Goal: Task Accomplishment & Management: Complete application form

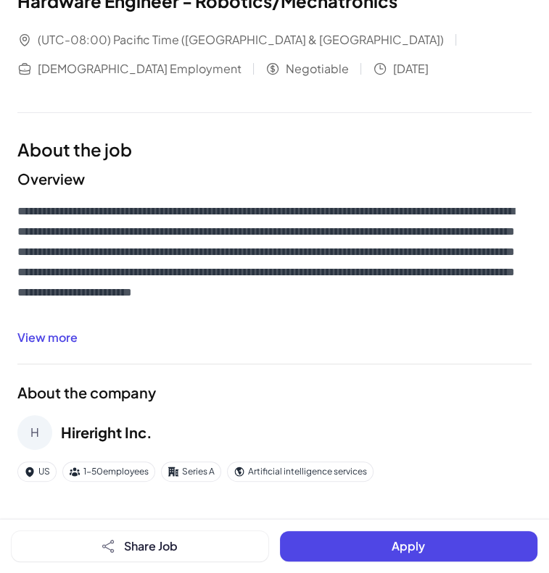
scroll to position [88, 0]
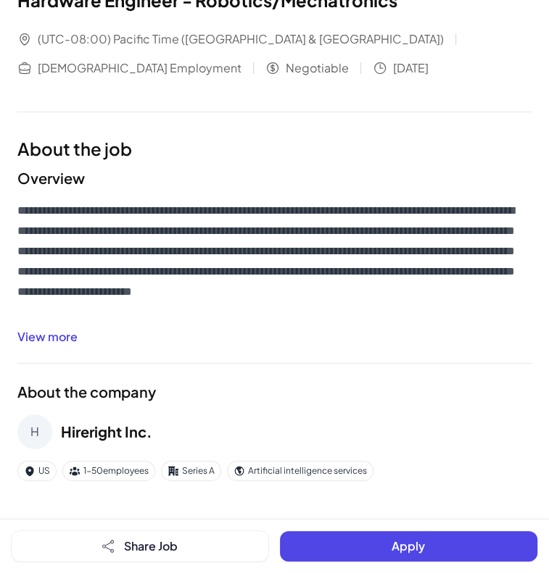
click at [67, 344] on button "View more" at bounding box center [47, 336] width 60 height 17
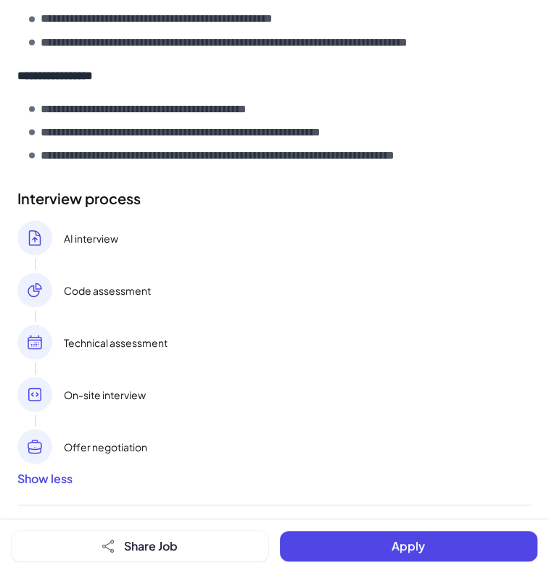
scroll to position [1483, 0]
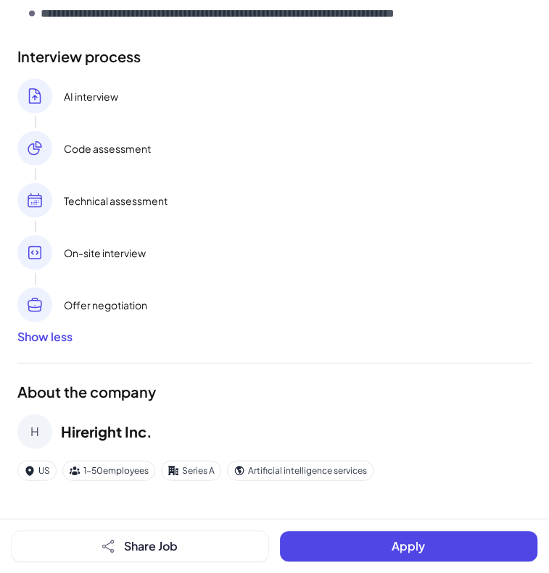
click at [356, 549] on button "Apply" at bounding box center [409, 546] width 258 height 30
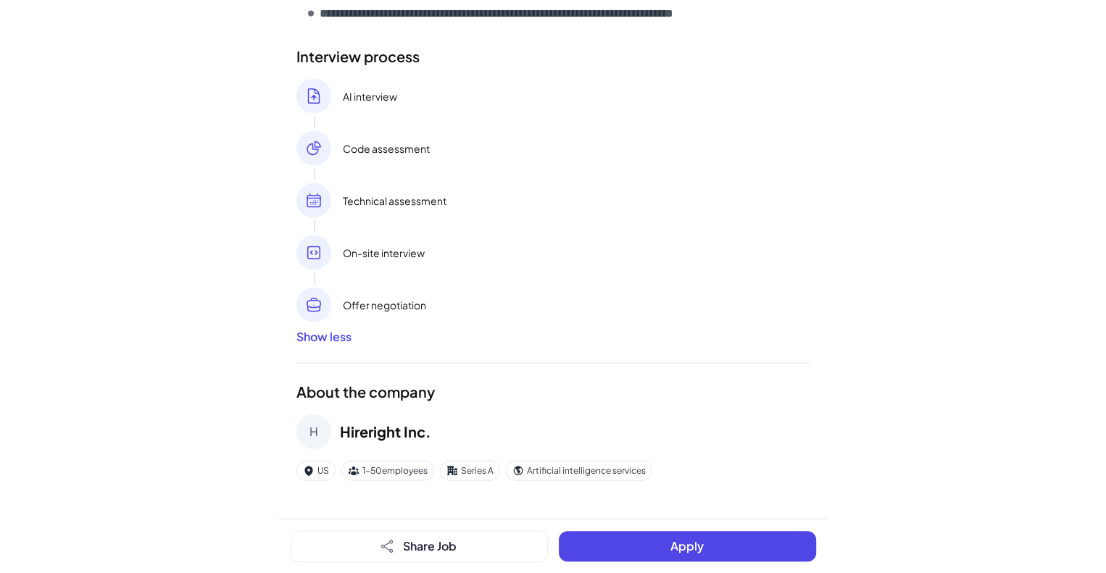
scroll to position [0, 0]
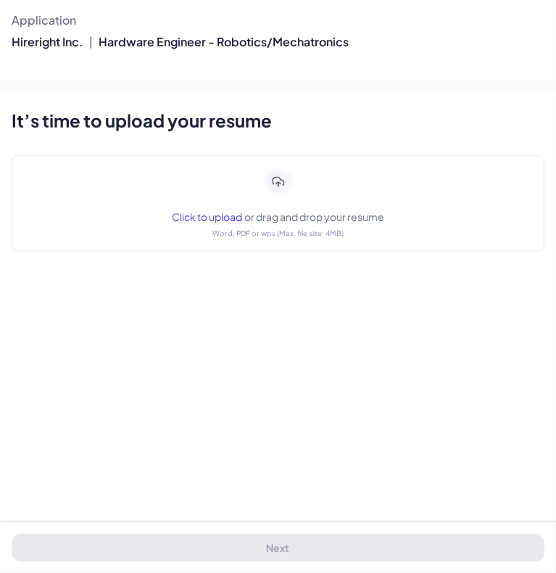
click at [224, 215] on span "Click to upload" at bounding box center [207, 216] width 70 height 13
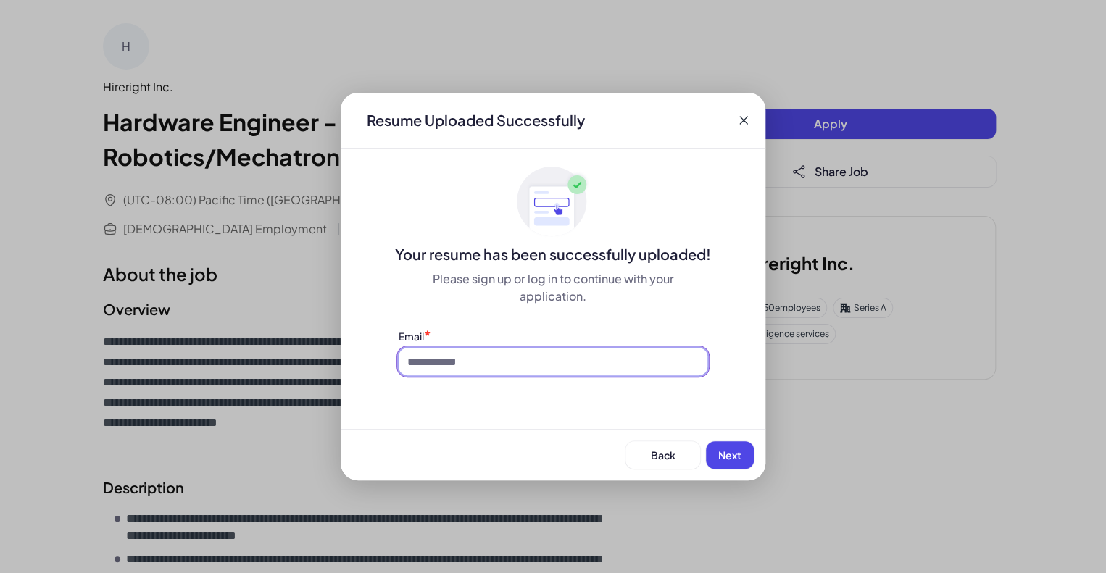
click at [548, 365] on input at bounding box center [553, 362] width 309 height 28
type input "**********"
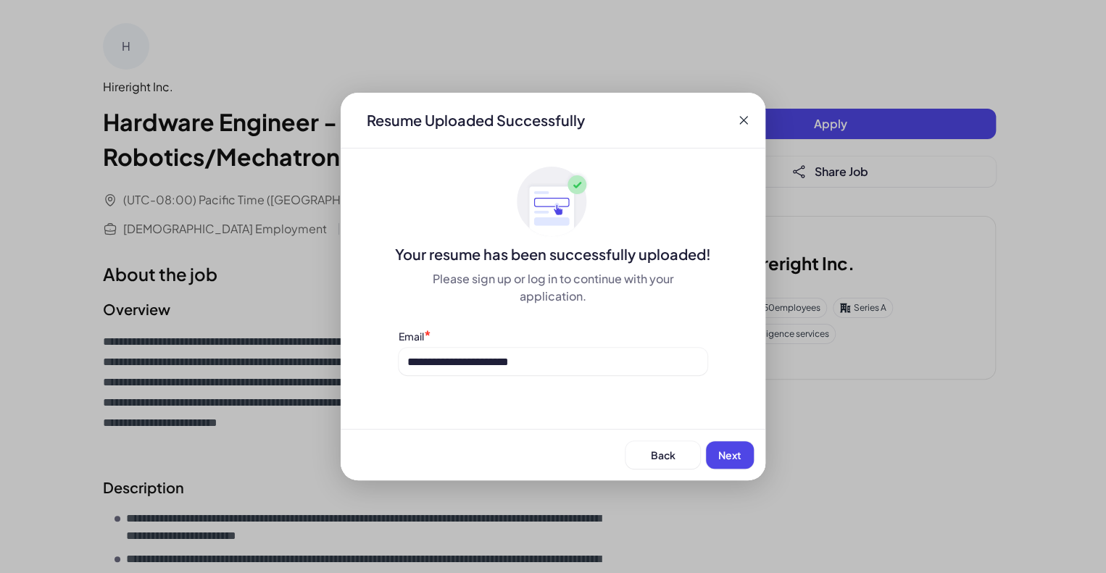
click at [548, 458] on span "Next" at bounding box center [729, 455] width 23 height 13
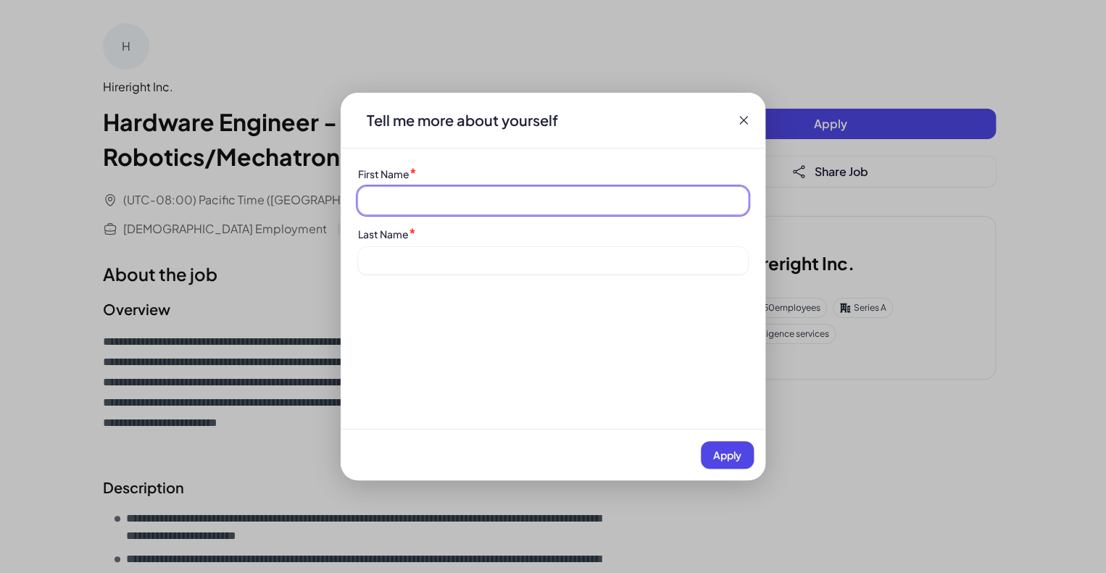
click at [467, 203] on input at bounding box center [553, 201] width 390 height 28
type input "*****"
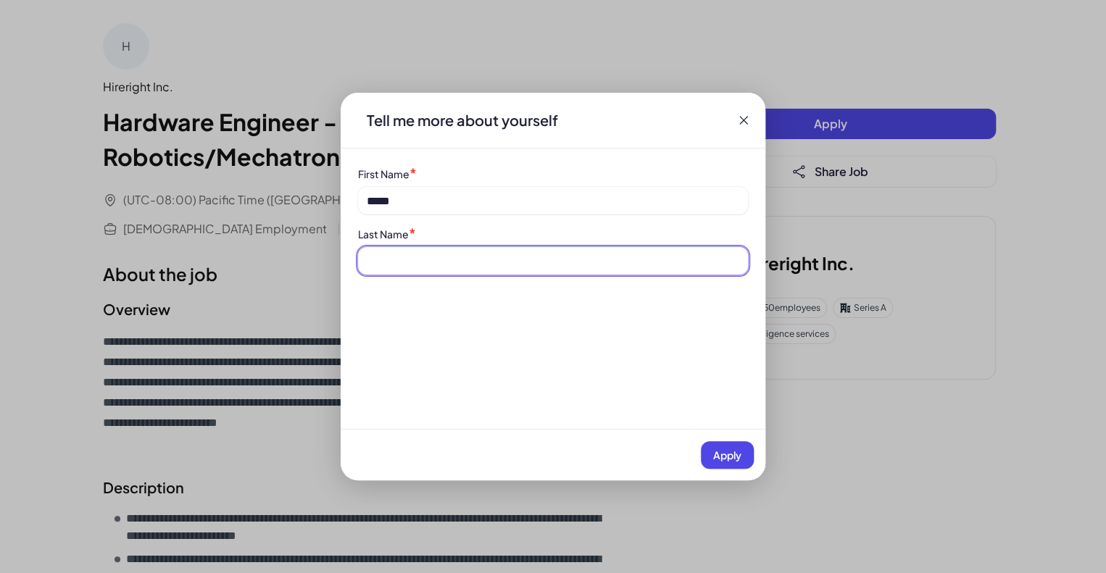
click at [442, 260] on input at bounding box center [553, 261] width 390 height 28
type input "****"
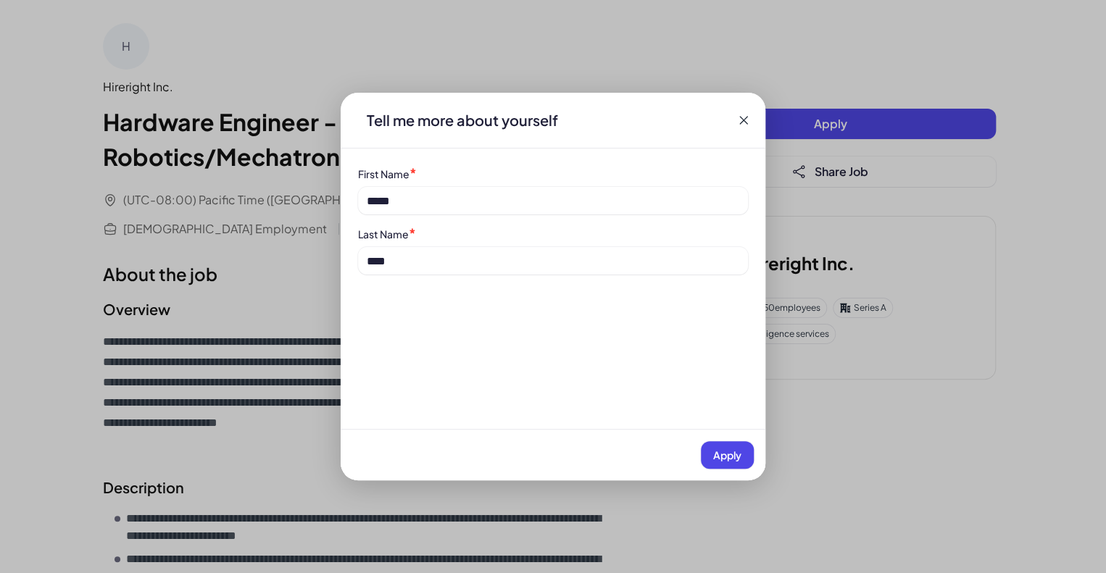
click at [548, 452] on span "Apply" at bounding box center [727, 455] width 28 height 13
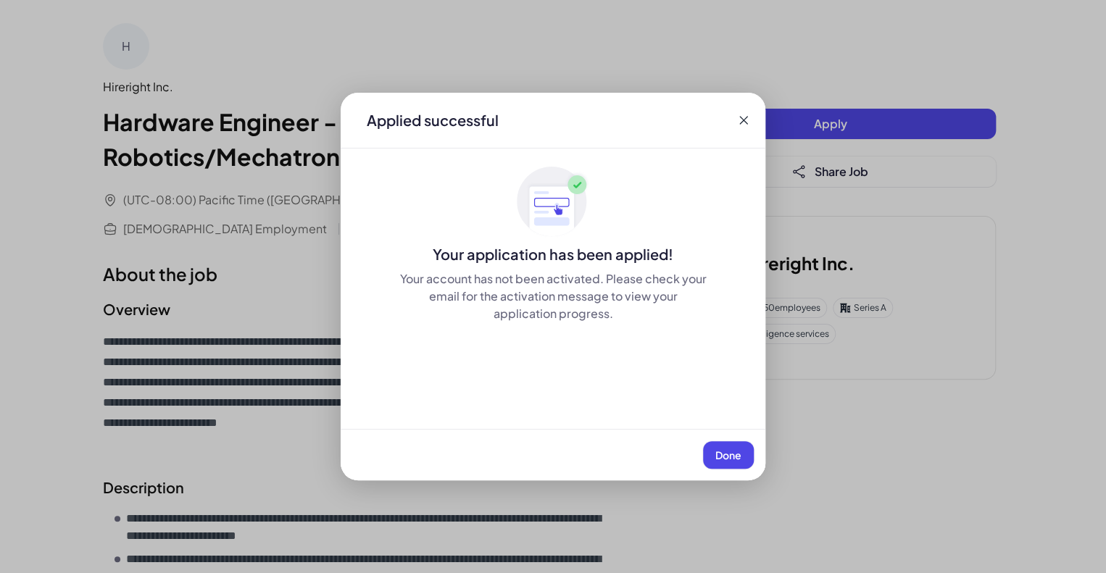
click at [548, 460] on span "Done" at bounding box center [729, 455] width 26 height 13
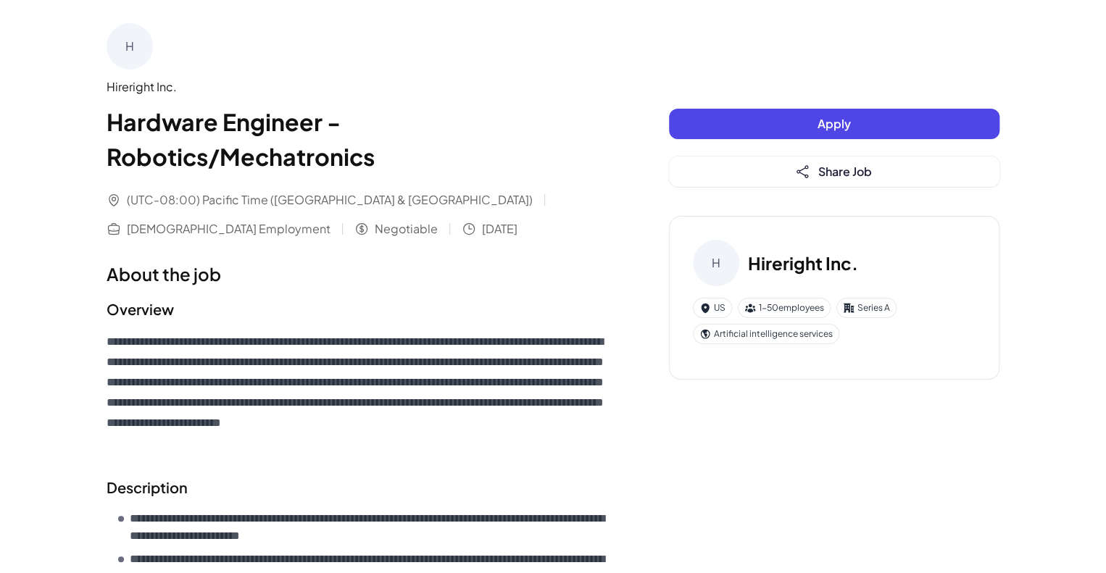
click at [548, 121] on button "Apply" at bounding box center [834, 124] width 331 height 30
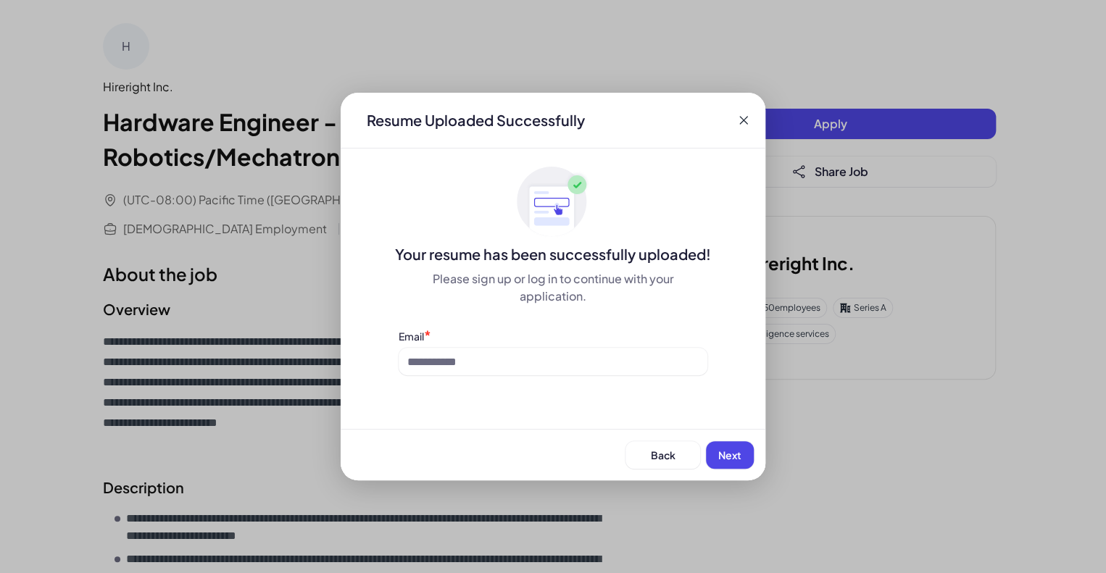
click at [548, 118] on icon at bounding box center [744, 120] width 14 height 14
